Goal: Task Accomplishment & Management: Use online tool/utility

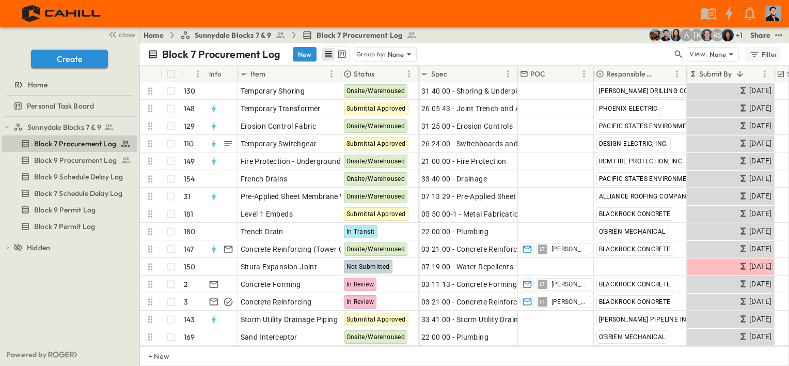
click at [762, 57] on div "Filter" at bounding box center [763, 54] width 29 height 11
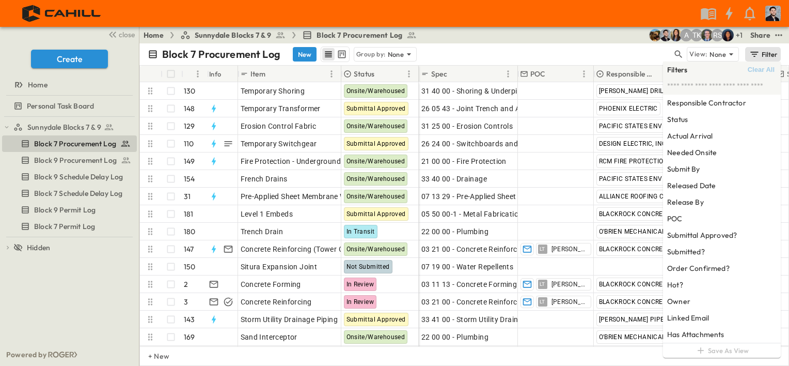
click at [753, 66] on span "Clear All" at bounding box center [761, 70] width 27 height 8
click at [367, 53] on p "Group by:" at bounding box center [370, 54] width 29 height 10
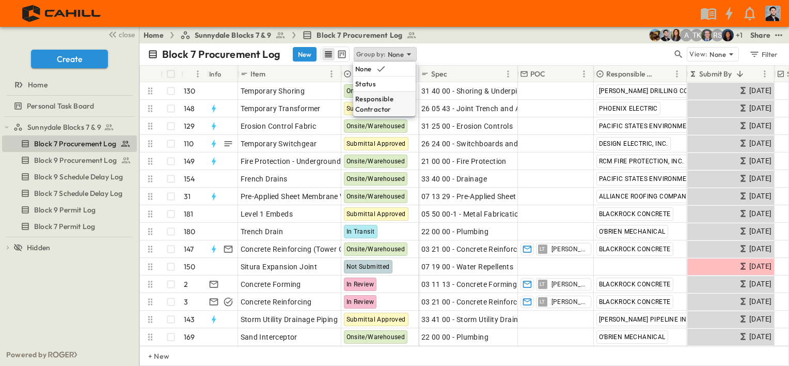
click at [381, 101] on p "Responsible Contractor" at bounding box center [384, 103] width 58 height 21
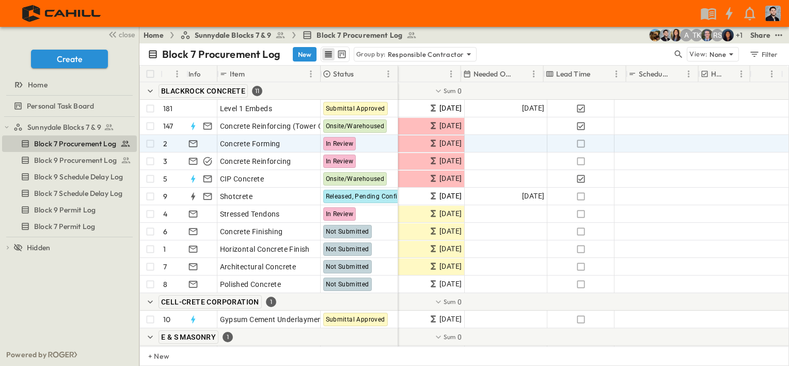
scroll to position [0, 885]
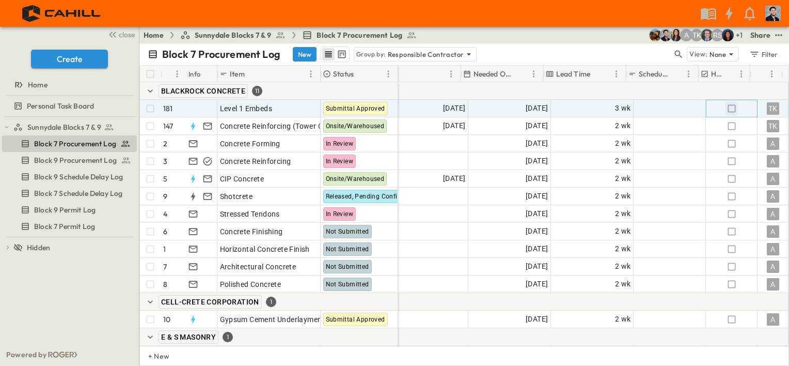
click at [726, 105] on icon "button" at bounding box center [731, 108] width 10 height 10
click at [728, 107] on icon "button" at bounding box center [732, 108] width 8 height 8
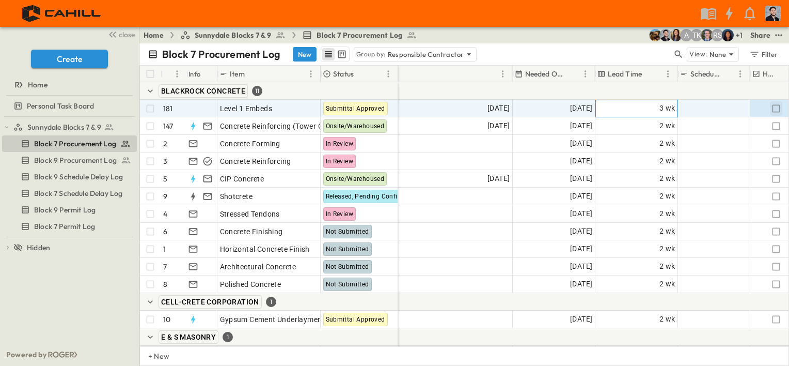
click at [660, 108] on span "3 wk" at bounding box center [667, 108] width 16 height 12
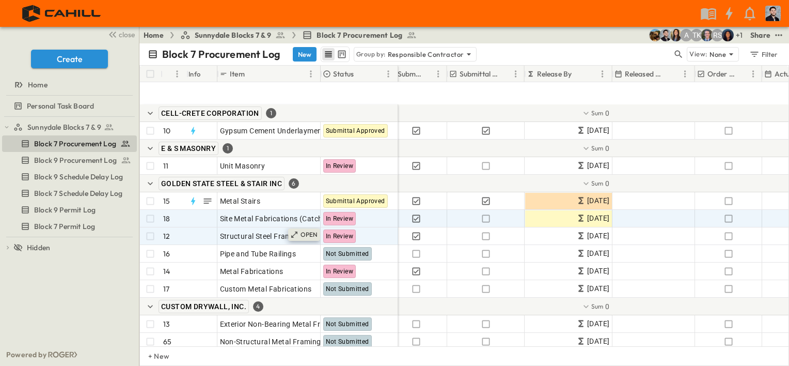
scroll to position [258, 369]
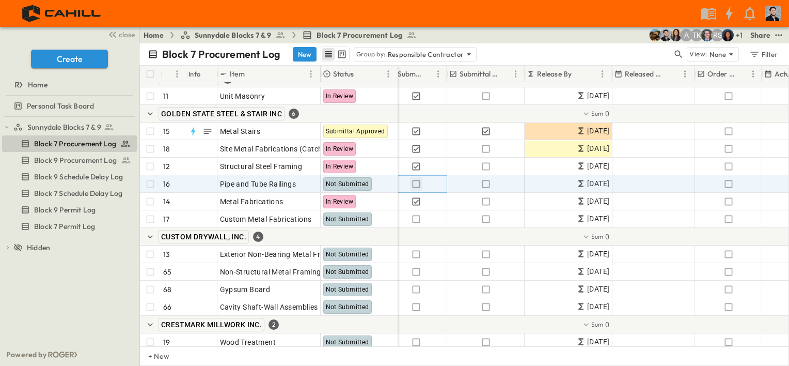
click at [416, 184] on icon "button" at bounding box center [416, 184] width 10 height 10
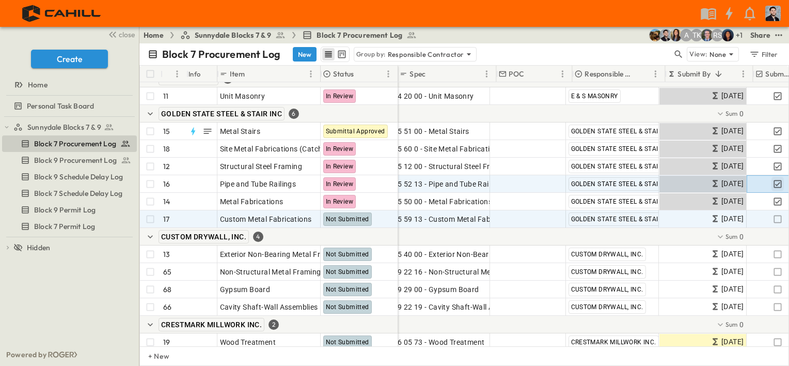
scroll to position [258, 0]
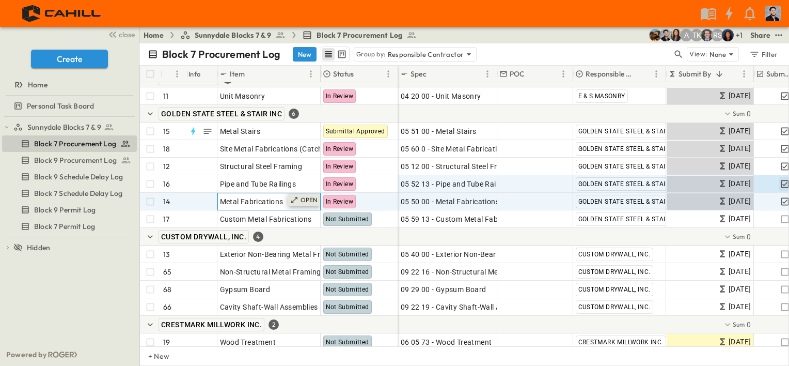
click at [305, 197] on p "OPEN" at bounding box center [310, 200] width 18 height 8
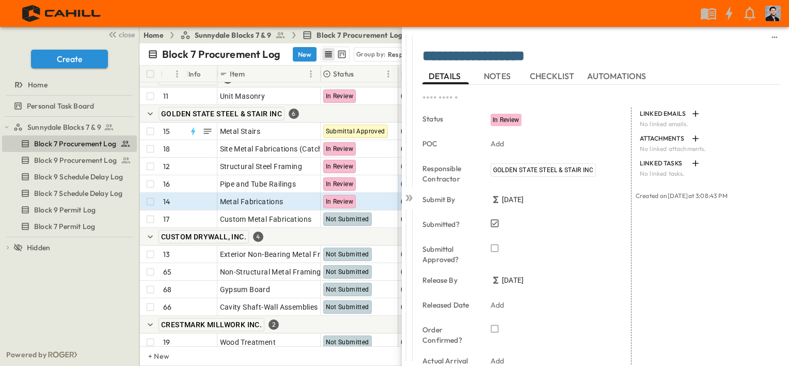
click at [504, 75] on span "NOTES" at bounding box center [498, 75] width 29 height 9
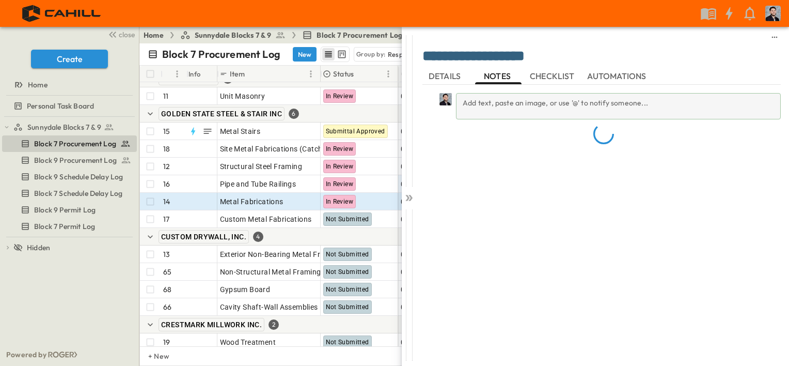
click at [485, 116] on div "Add text, paste an image, or use '@' to notify someone..." at bounding box center [601, 220] width 358 height 270
click at [493, 105] on div "Add text, paste an image, or use '@' to notify someone..." at bounding box center [618, 106] width 325 height 26
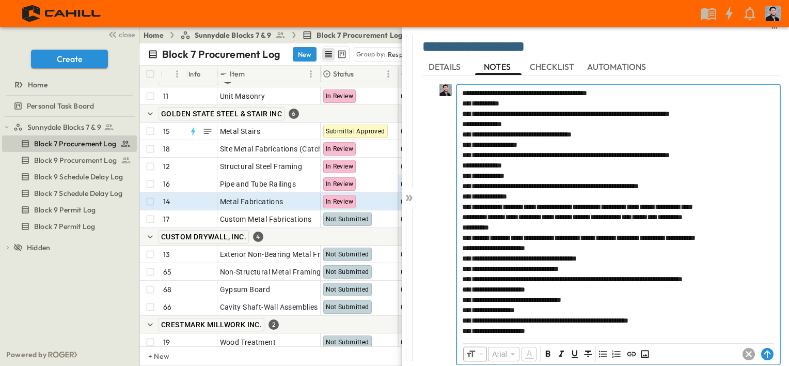
scroll to position [19, 0]
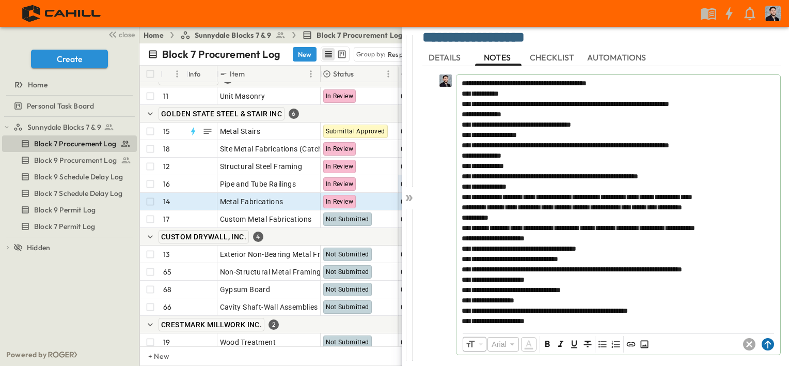
click at [764, 347] on circle at bounding box center [768, 344] width 12 height 12
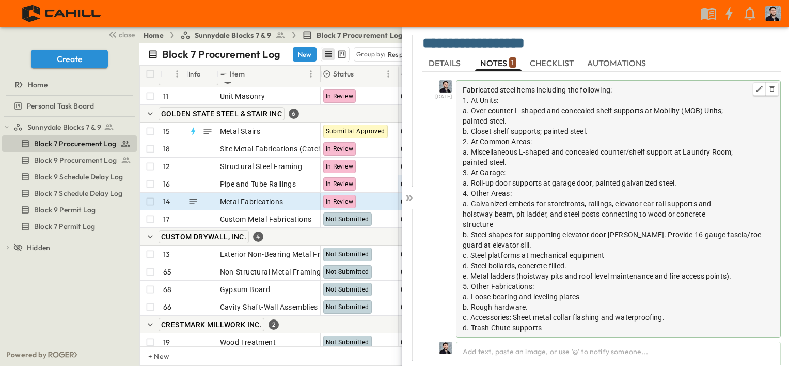
scroll to position [26, 0]
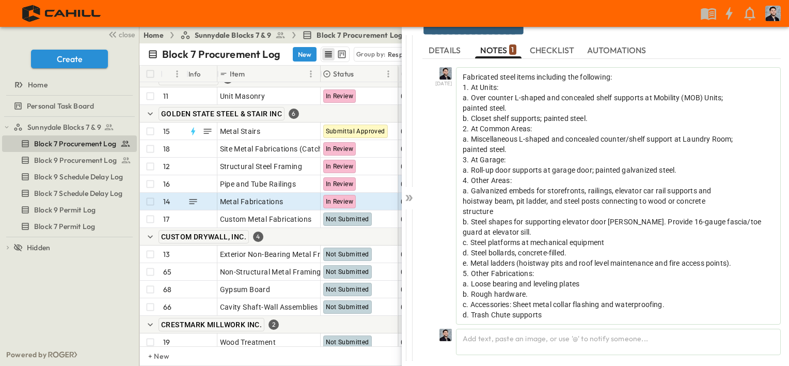
click at [702, 50] on div "DETAILS NOTES 1 CHECKLIST AUTOMATIONS" at bounding box center [601, 50] width 358 height 17
click at [456, 52] on span "DETAILS" at bounding box center [446, 49] width 34 height 9
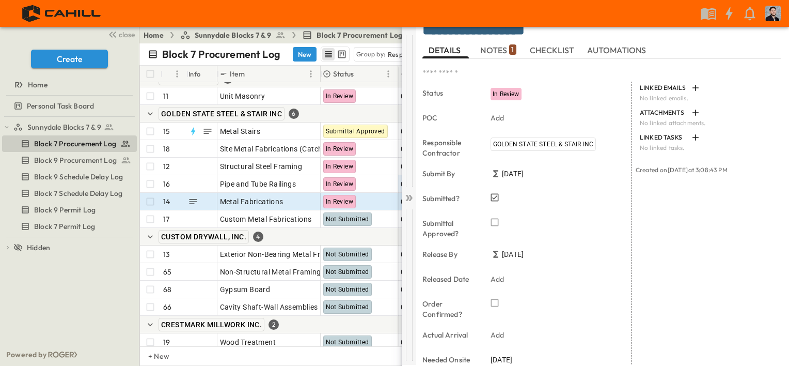
click at [407, 199] on icon at bounding box center [407, 198] width 4 height 6
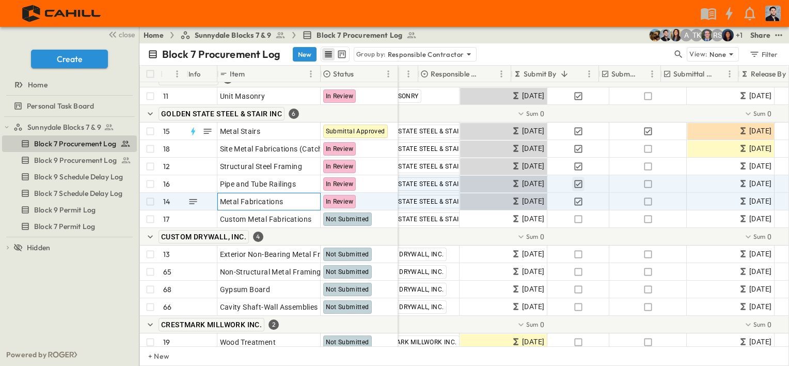
scroll to position [258, 155]
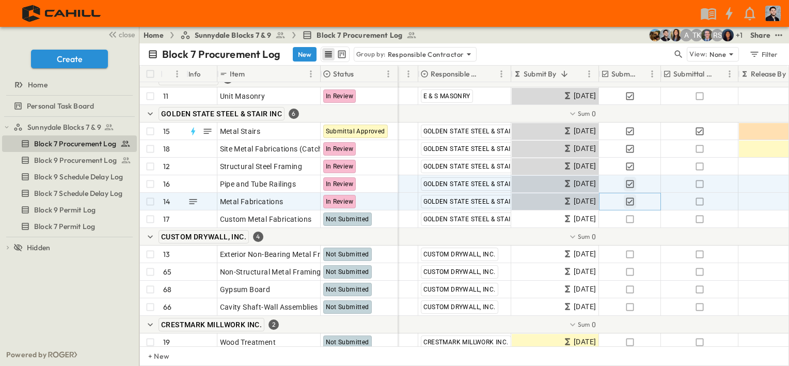
click at [632, 200] on icon "button" at bounding box center [630, 201] width 10 height 10
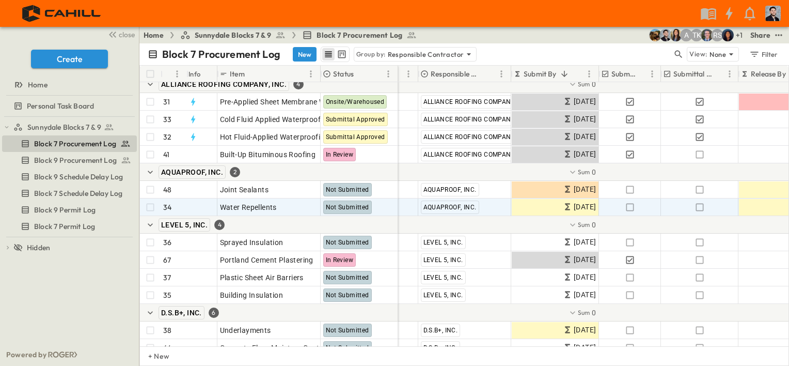
scroll to position [1033, 155]
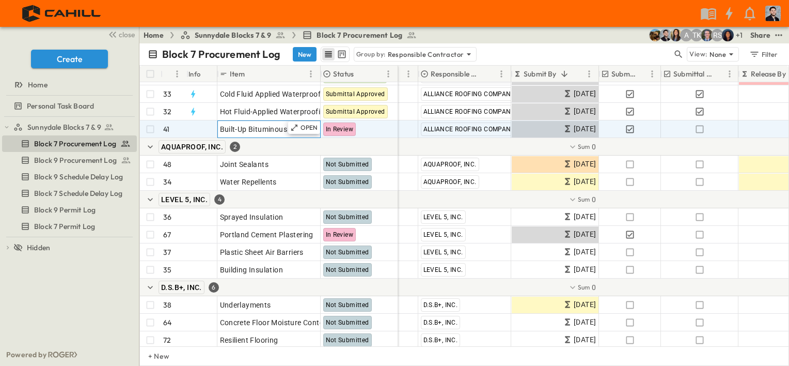
click at [298, 130] on icon at bounding box center [294, 127] width 8 height 8
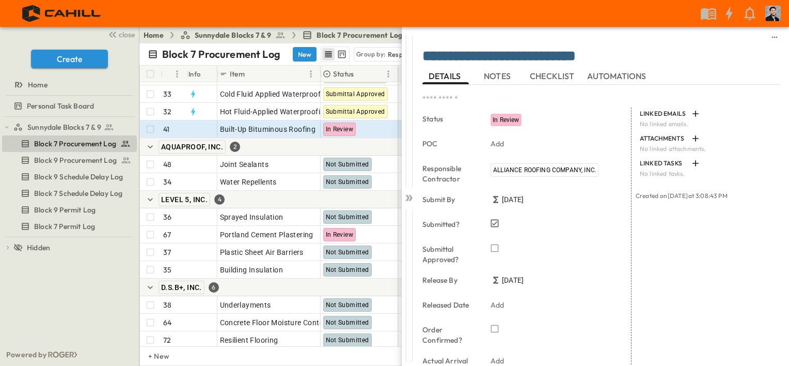
click at [517, 83] on button "NOTES" at bounding box center [498, 76] width 46 height 17
click at [509, 81] on span "NOTES" at bounding box center [498, 75] width 29 height 9
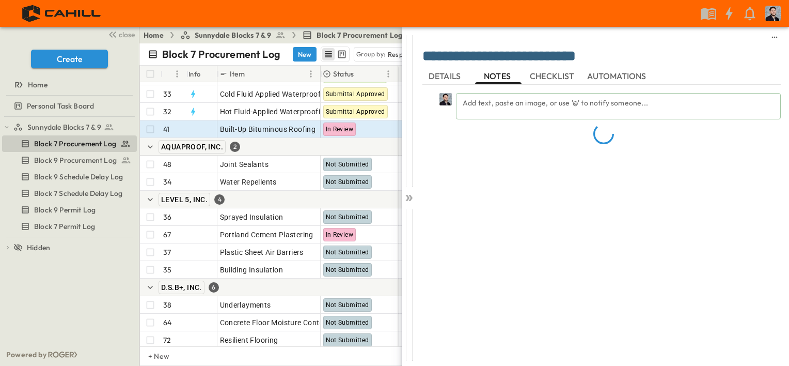
click at [481, 115] on div "Add text, paste an image, or use '@' to notify someone..." at bounding box center [601, 220] width 358 height 270
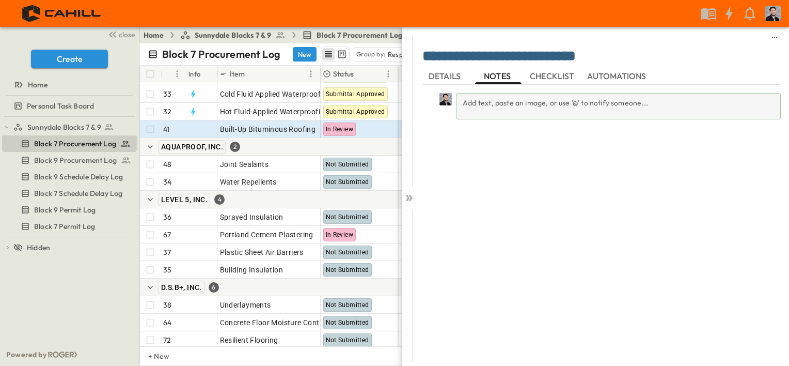
click at [500, 99] on div "Add text, paste an image, or use '@' to notify someone..." at bounding box center [618, 106] width 325 height 26
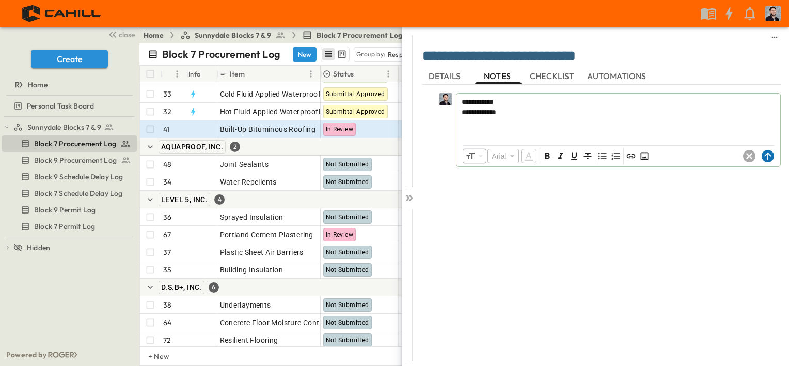
click at [769, 155] on circle at bounding box center [768, 156] width 12 height 12
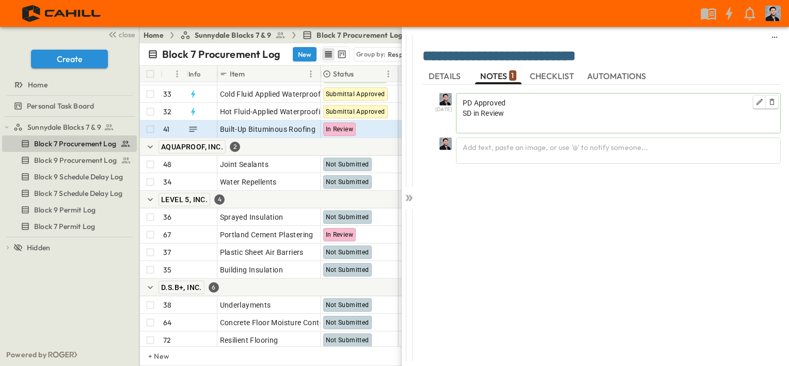
click at [452, 81] on span "DETAILS" at bounding box center [446, 75] width 34 height 9
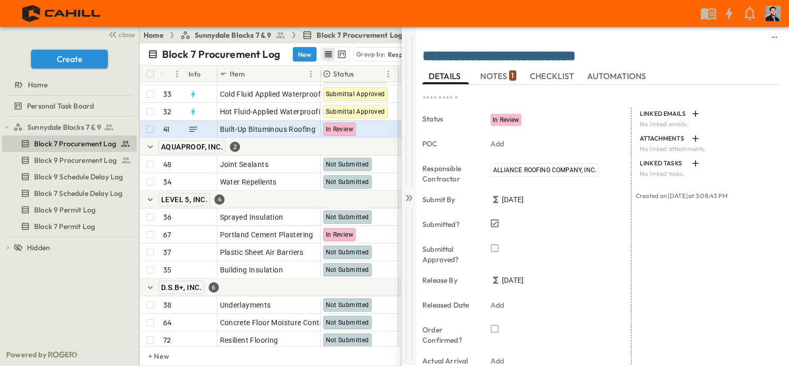
click at [409, 200] on icon at bounding box center [409, 198] width 10 height 10
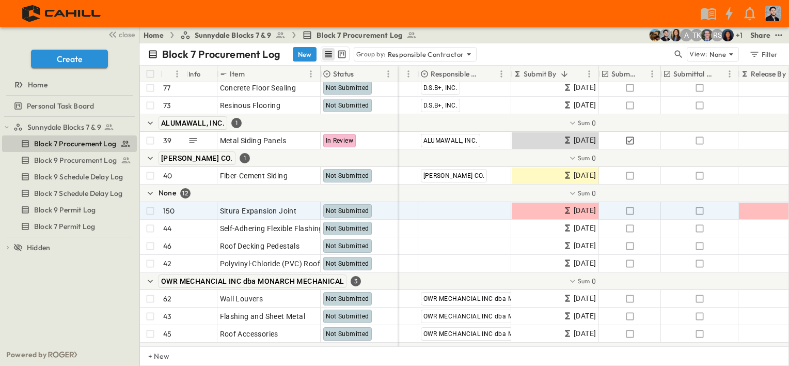
scroll to position [1342, 155]
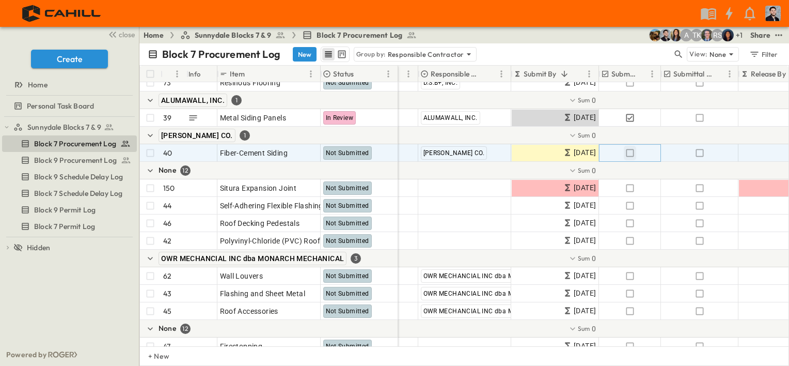
click at [630, 152] on icon "button" at bounding box center [630, 153] width 10 height 10
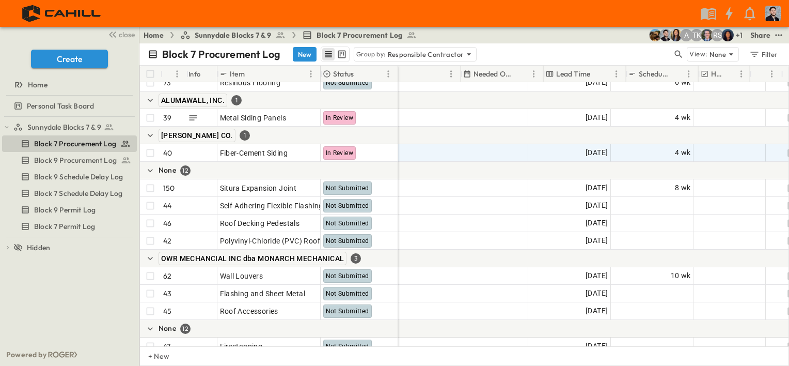
scroll to position [1342, 885]
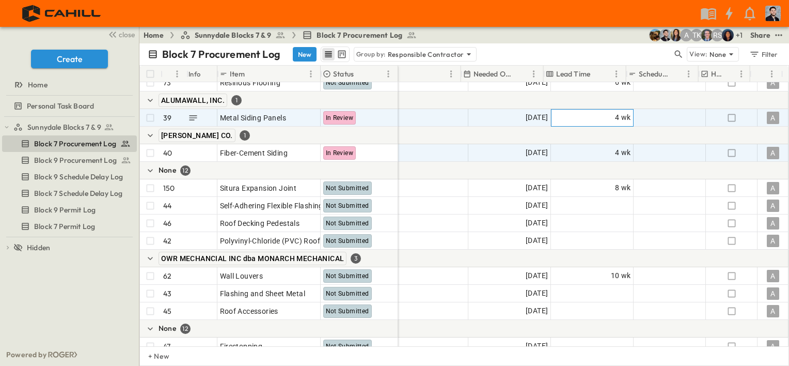
click at [615, 120] on span "4 wk" at bounding box center [623, 118] width 16 height 12
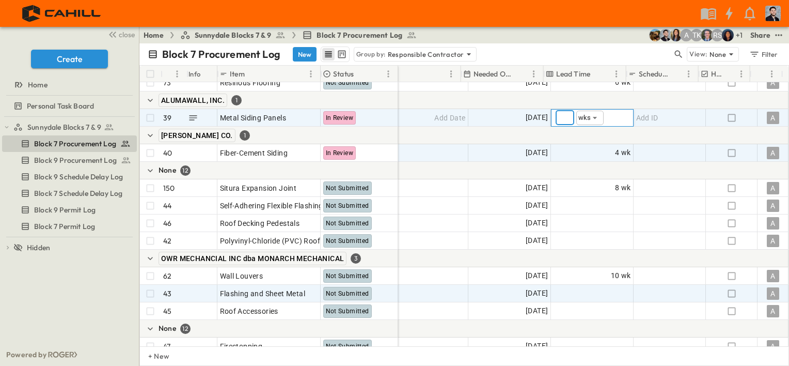
type input "*"
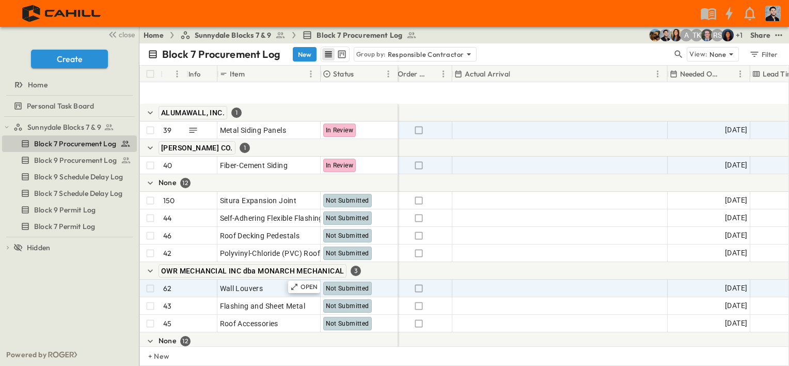
scroll to position [1394, 678]
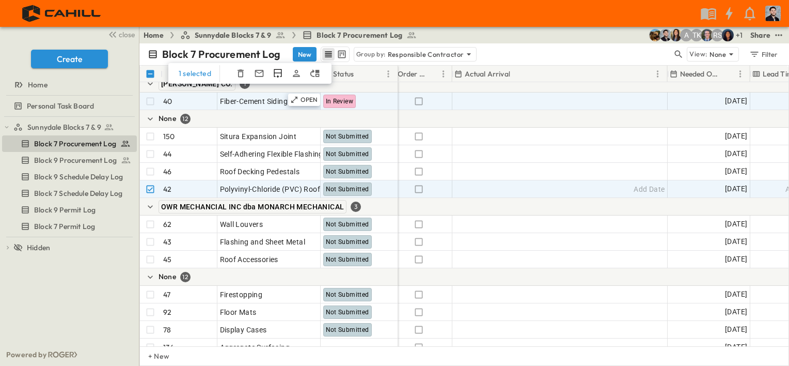
click at [241, 74] on icon "button" at bounding box center [240, 73] width 10 height 10
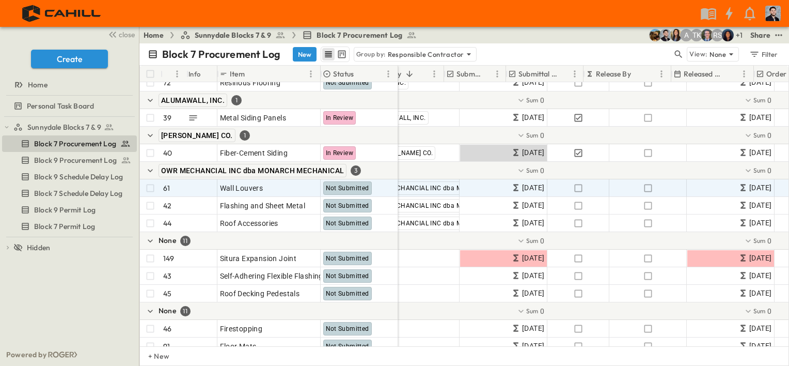
scroll to position [1342, 310]
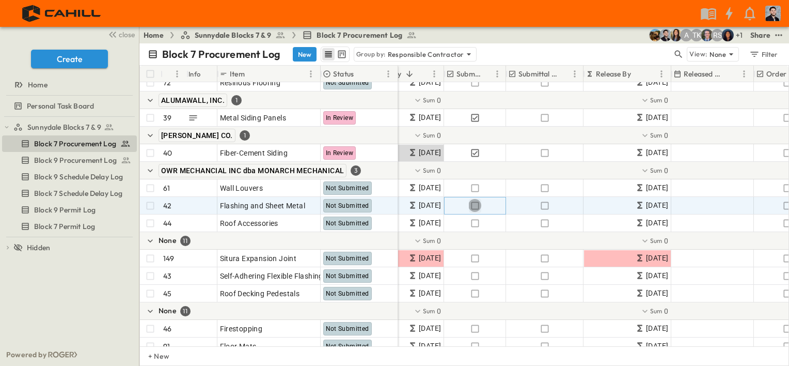
click at [475, 204] on icon "button" at bounding box center [475, 205] width 10 height 10
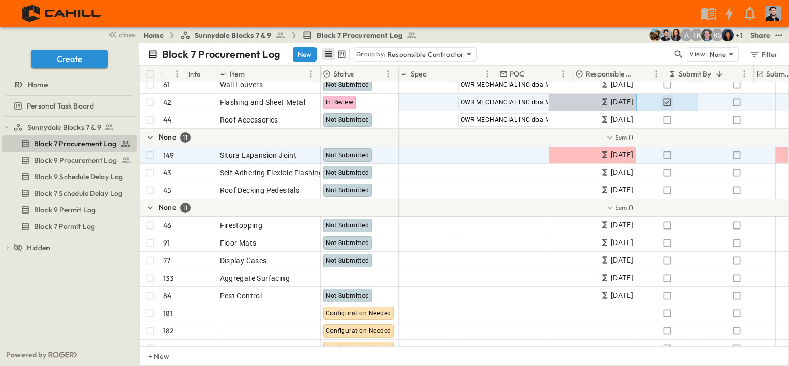
scroll to position [1446, 0]
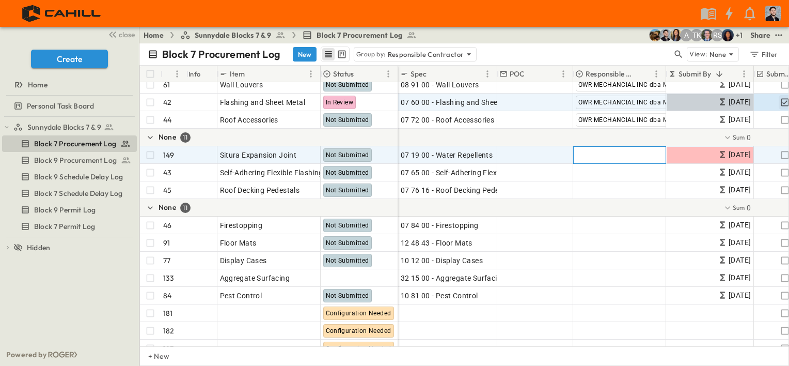
click at [594, 154] on span "Add Contractor" at bounding box center [602, 155] width 53 height 10
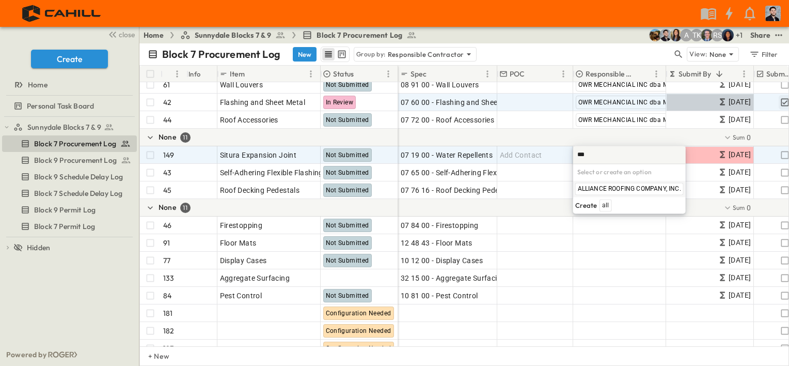
type input "****"
click at [615, 186] on span "ALLIANCE ROOFING COMPANY, INC." at bounding box center [629, 189] width 103 height 8
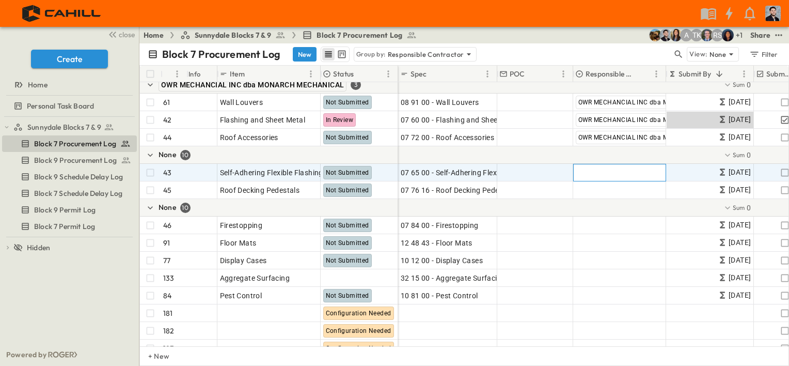
click at [601, 173] on span "Add Contractor" at bounding box center [602, 172] width 53 height 10
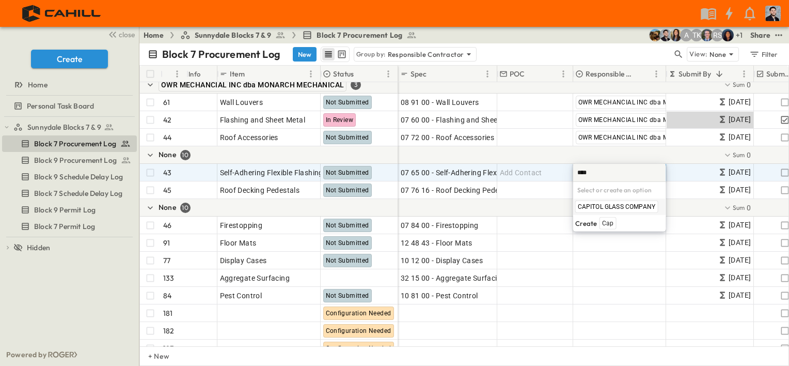
type input "*****"
click at [624, 209] on span "CAPITOL GLASS COMPANY" at bounding box center [617, 206] width 78 height 8
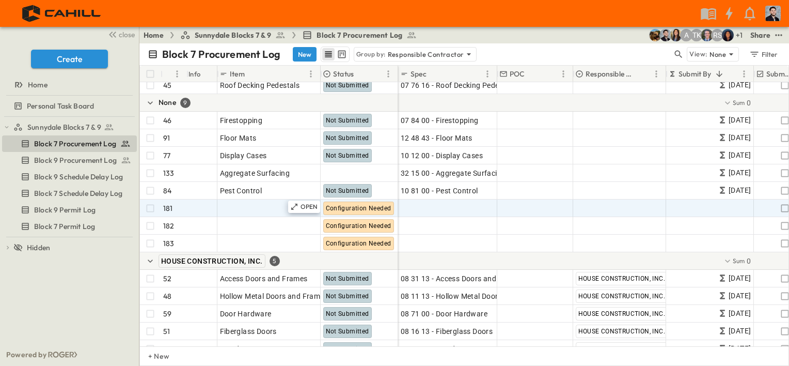
scroll to position [1704, 0]
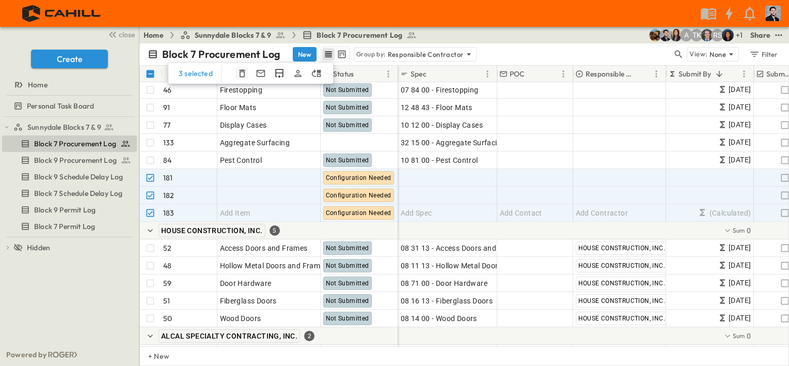
click at [244, 73] on icon "button" at bounding box center [242, 73] width 10 height 10
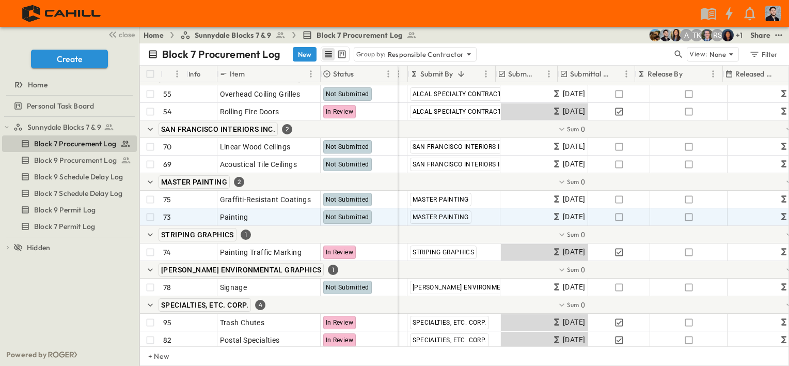
scroll to position [1910, 258]
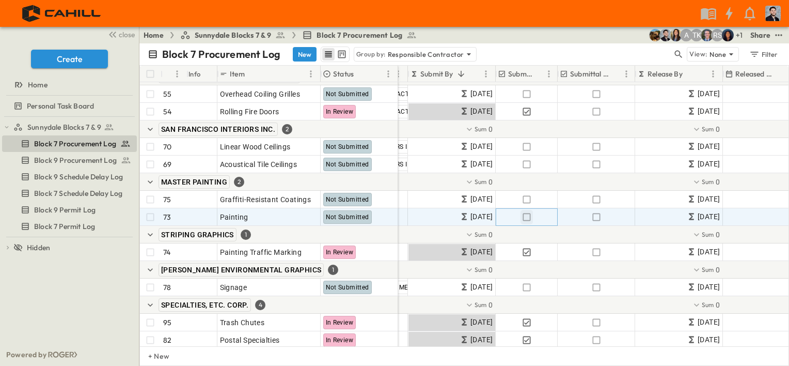
click at [526, 215] on icon "button" at bounding box center [526, 217] width 10 height 10
click at [312, 215] on p "OPEN" at bounding box center [310, 215] width 18 height 8
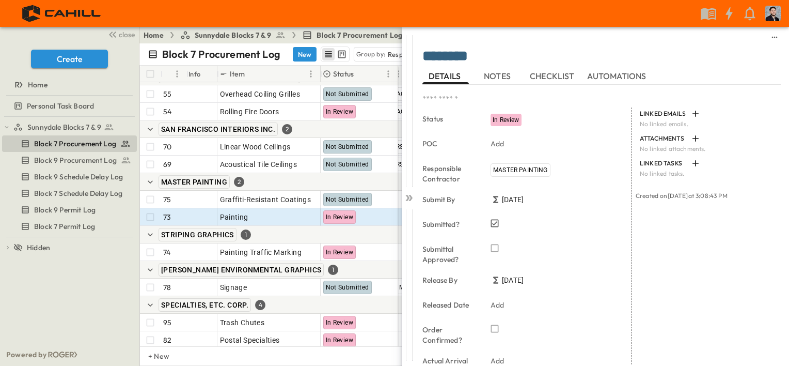
click at [501, 67] on div "******** *" at bounding box center [601, 58] width 358 height 20
drag, startPoint x: 502, startPoint y: 76, endPoint x: 468, endPoint y: 102, distance: 42.8
click at [502, 75] on span "NOTES" at bounding box center [498, 75] width 29 height 9
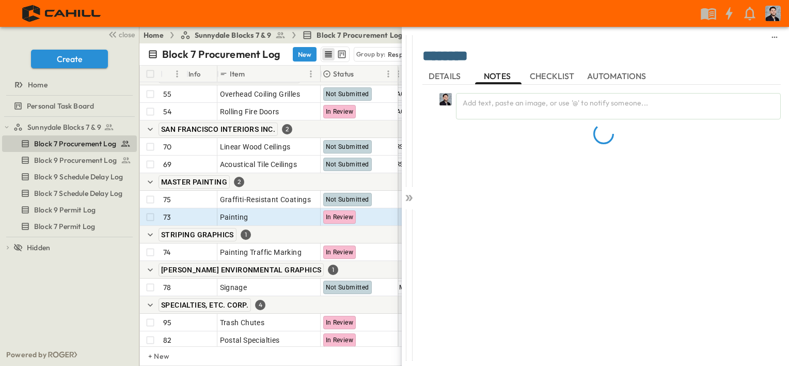
click at [492, 97] on div "Add text, paste an image, or use '@' to notify someone..." at bounding box center [601, 220] width 358 height 270
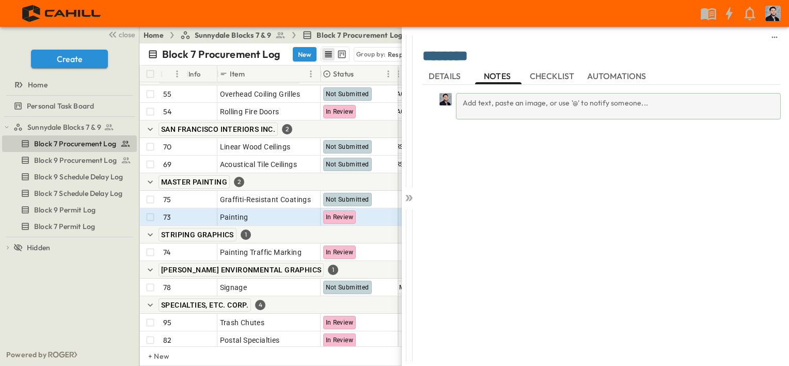
click at [537, 106] on div "Add text, paste an image, or use '@' to notify someone..." at bounding box center [618, 106] width 325 height 26
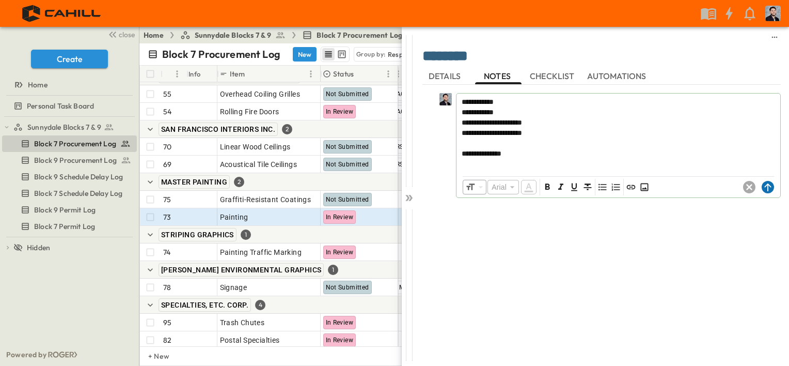
click at [767, 184] on icon at bounding box center [767, 187] width 7 height 8
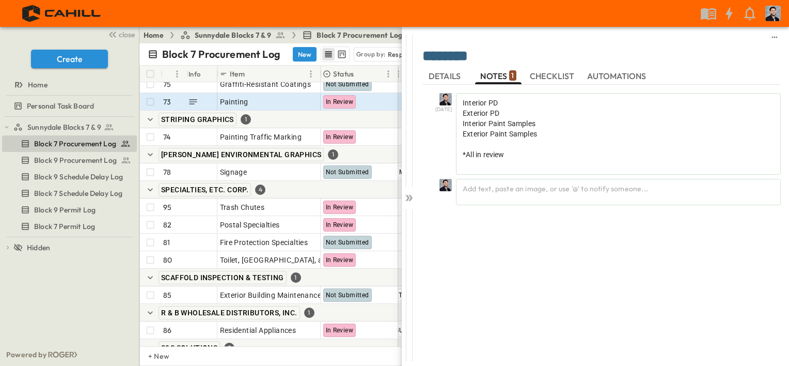
scroll to position [2065, 258]
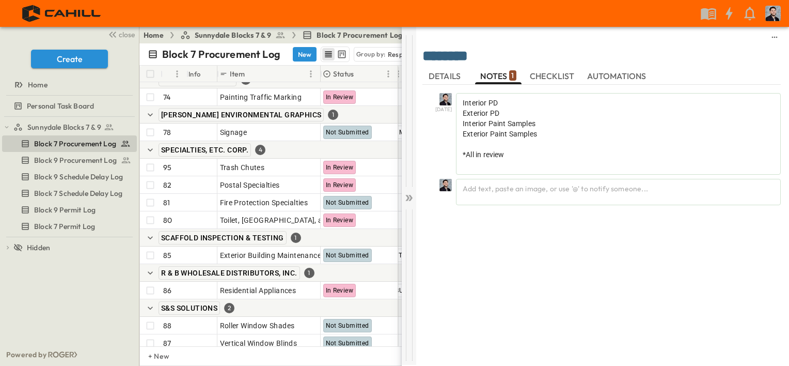
click at [412, 202] on icon at bounding box center [409, 198] width 10 height 10
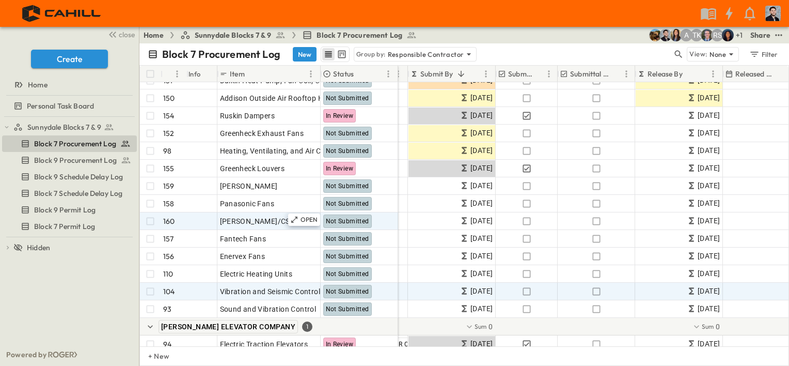
scroll to position [2381, 258]
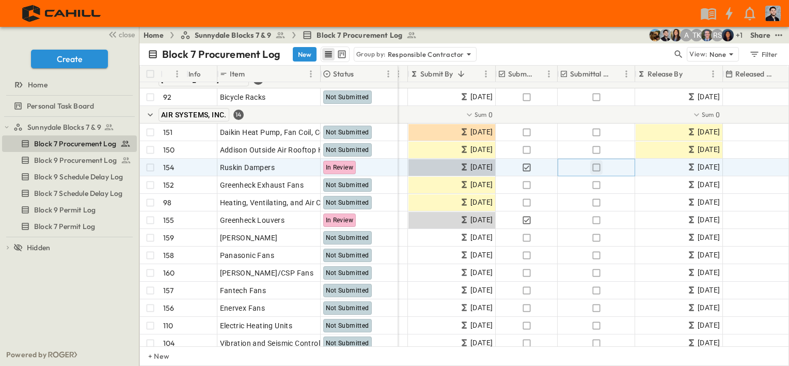
click at [598, 165] on icon "button" at bounding box center [596, 167] width 10 height 10
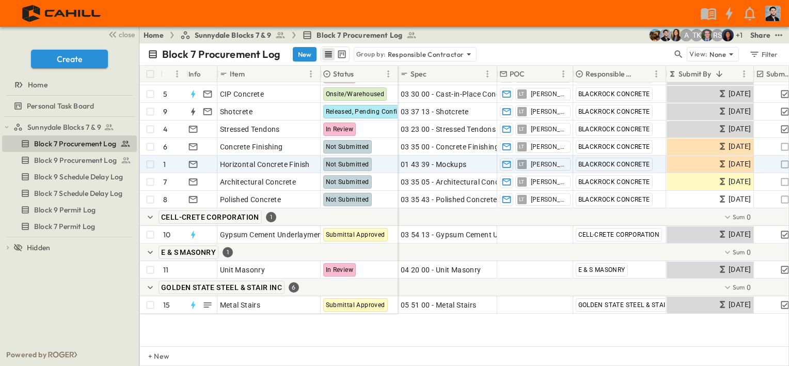
scroll to position [0, 0]
